Goal: Task Accomplishment & Management: Manage account settings

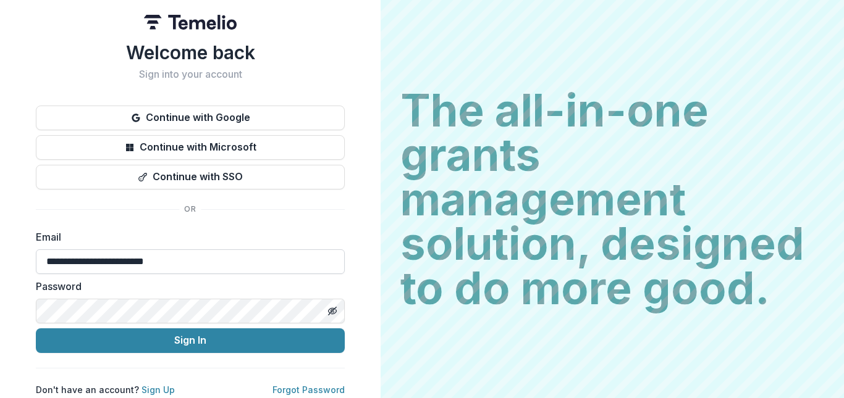
type input "**********"
click at [332, 307] on icon "Toggle password visibility" at bounding box center [332, 311] width 10 height 10
click at [331, 306] on icon "Toggle password visibility" at bounding box center [332, 311] width 10 height 10
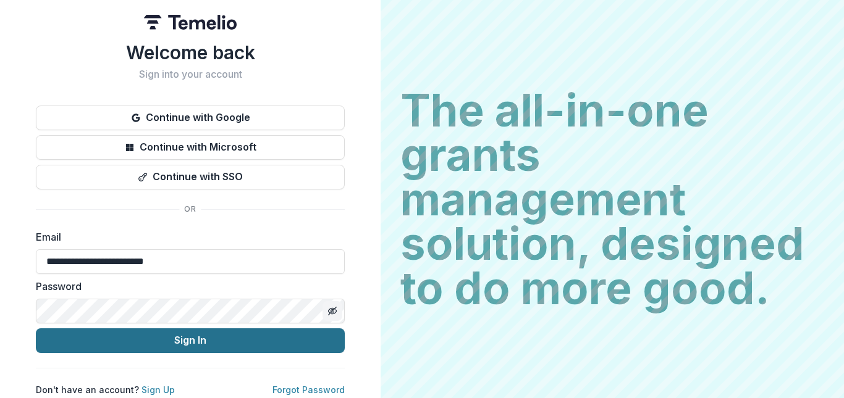
click at [235, 329] on button "Sign In" at bounding box center [190, 341] width 309 height 25
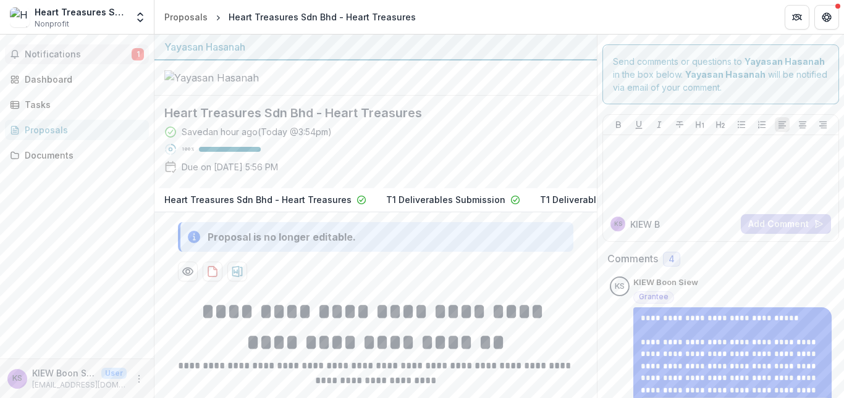
click at [80, 47] on button "Notifications 1" at bounding box center [77, 54] width 144 height 20
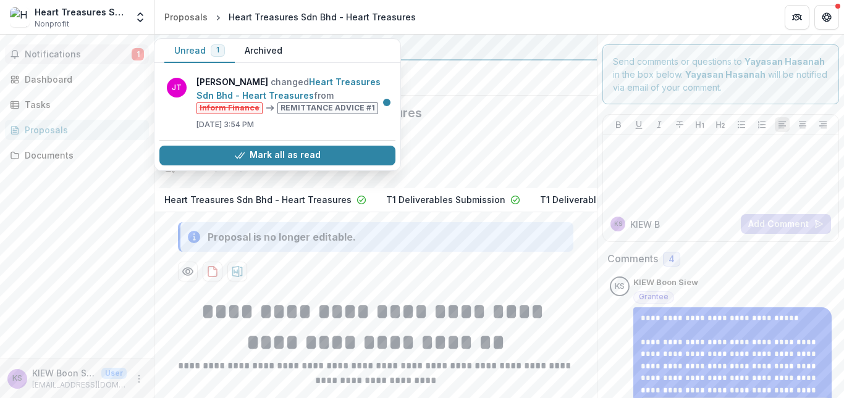
click at [43, 53] on span "Notifications" at bounding box center [78, 54] width 107 height 10
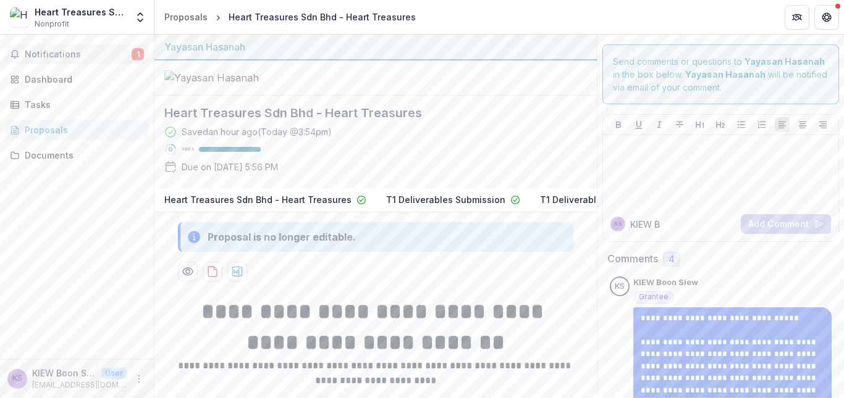
click at [43, 53] on span "Notifications" at bounding box center [78, 54] width 107 height 10
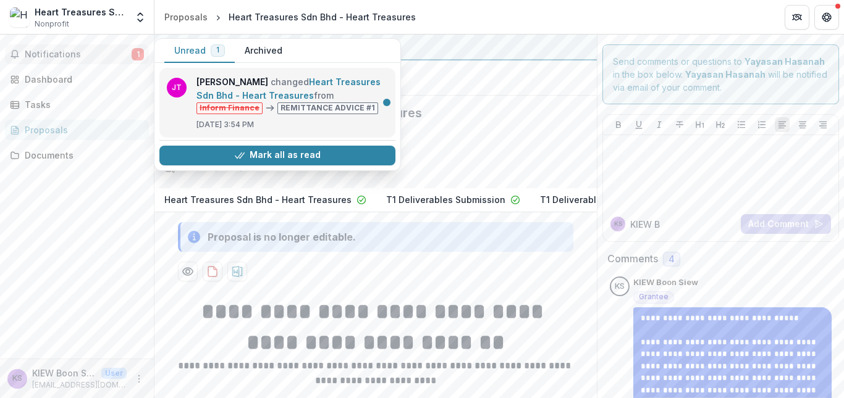
click at [353, 94] on link "Heart Treasures Sdn Bhd - Heart Treasures" at bounding box center [288, 89] width 184 height 24
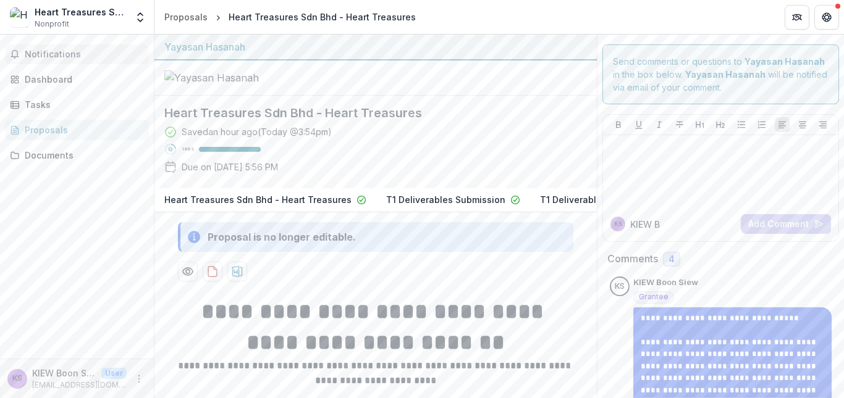
click at [44, 49] on span "Notifications" at bounding box center [84, 54] width 119 height 10
click at [46, 81] on div "Dashboard" at bounding box center [82, 79] width 114 height 13
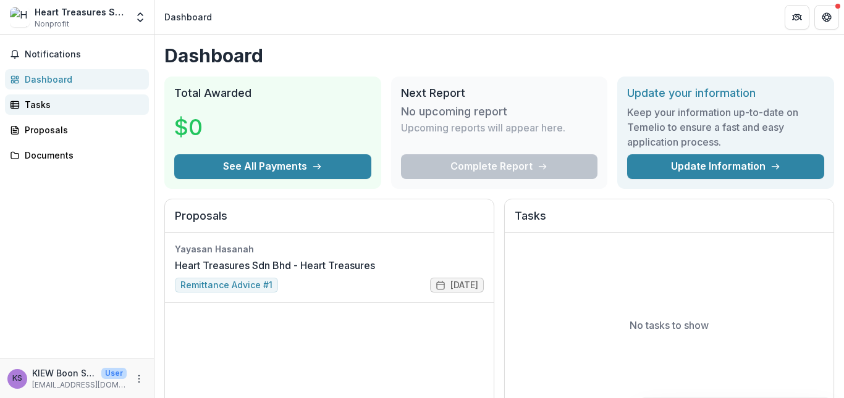
click at [45, 107] on div "Tasks" at bounding box center [82, 104] width 114 height 13
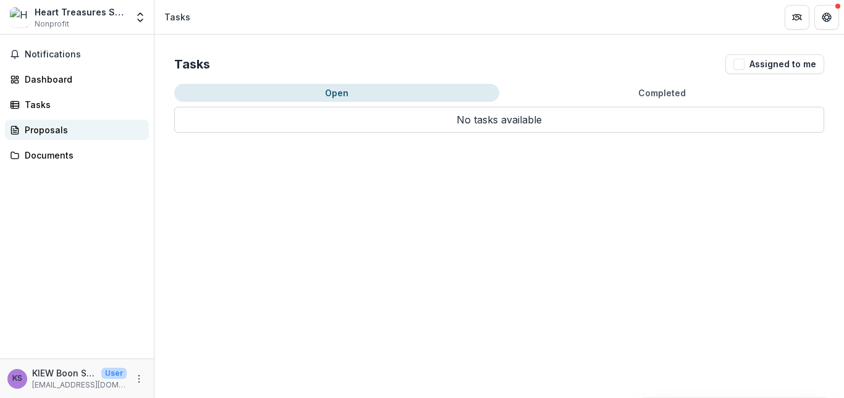
click at [46, 133] on div "Proposals" at bounding box center [82, 130] width 114 height 13
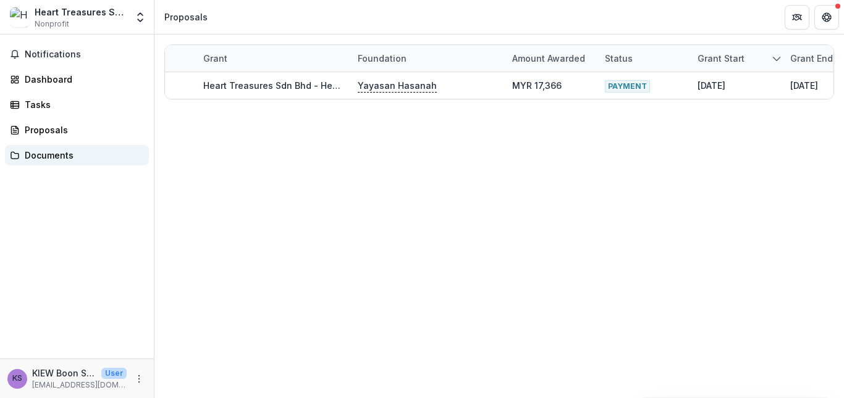
click at [46, 151] on div "Documents" at bounding box center [82, 155] width 114 height 13
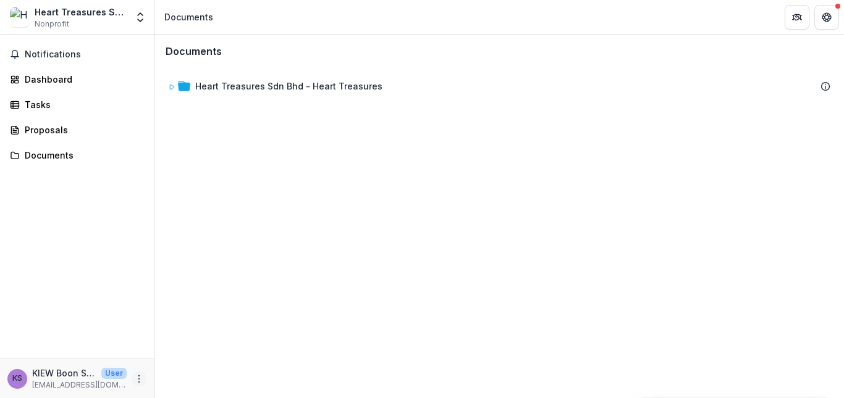
click at [133, 378] on button "More" at bounding box center [139, 379] width 15 height 15
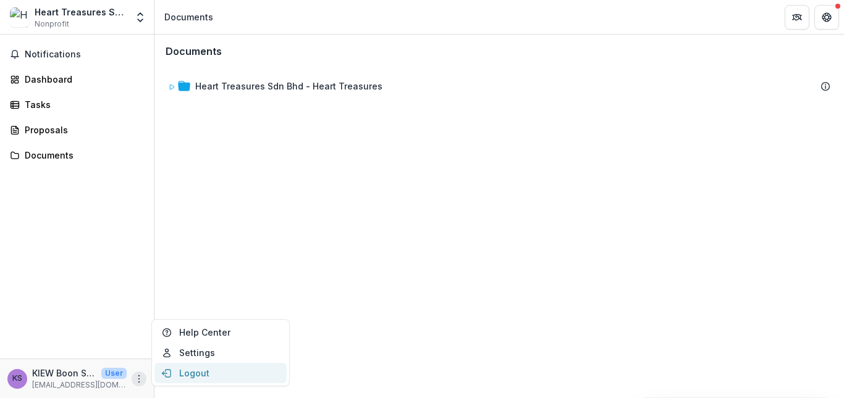
click at [180, 379] on button "Logout" at bounding box center [220, 373] width 132 height 20
